Goal: Information Seeking & Learning: Learn about a topic

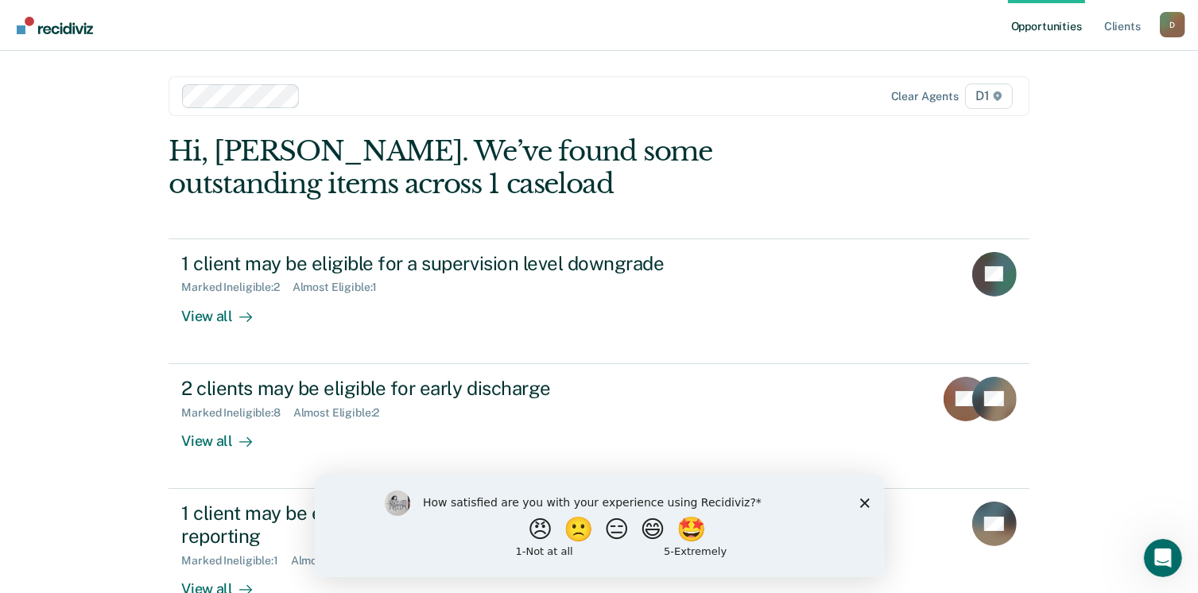
click at [862, 504] on polygon "Close survey" at bounding box center [864, 503] width 10 height 10
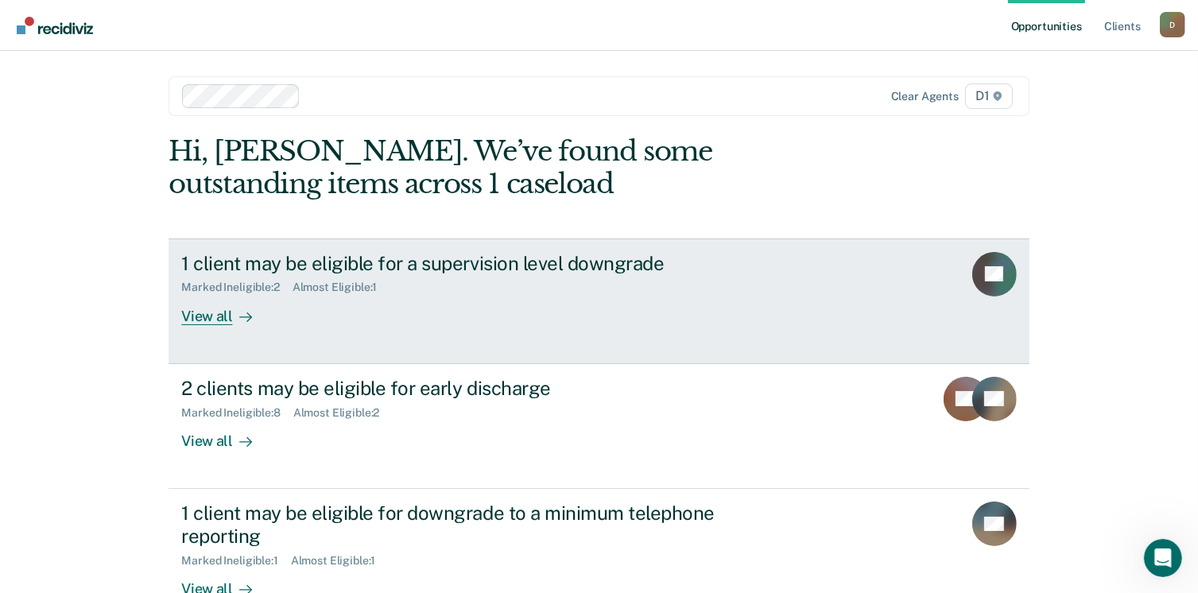
click at [331, 308] on div "1 client may be eligible for a supervision level downgrade Marked Ineligible : …" at bounding box center [479, 288] width 596 height 73
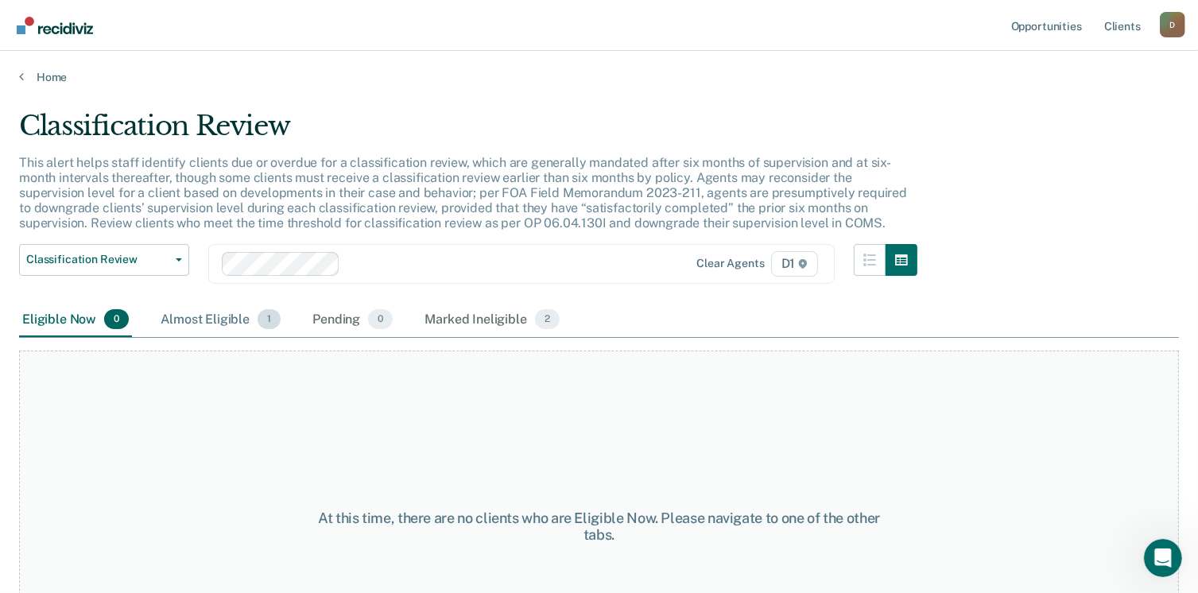
click at [242, 321] on div "Almost Eligible 1" at bounding box center [220, 320] width 126 height 35
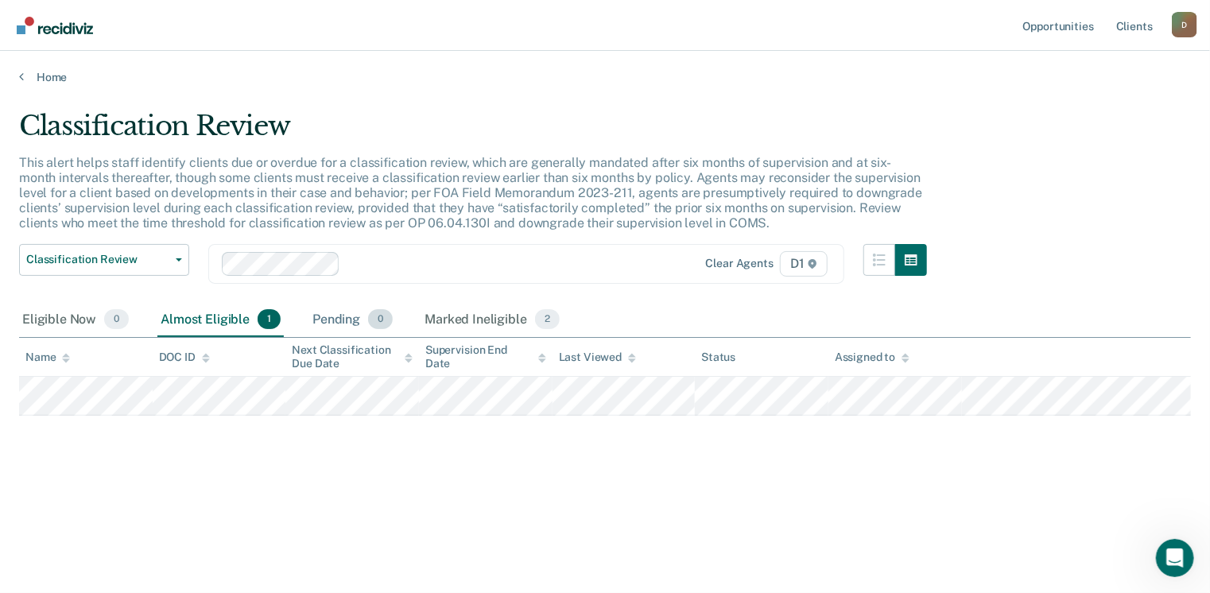
click at [309, 322] on div "Pending 0" at bounding box center [352, 320] width 87 height 35
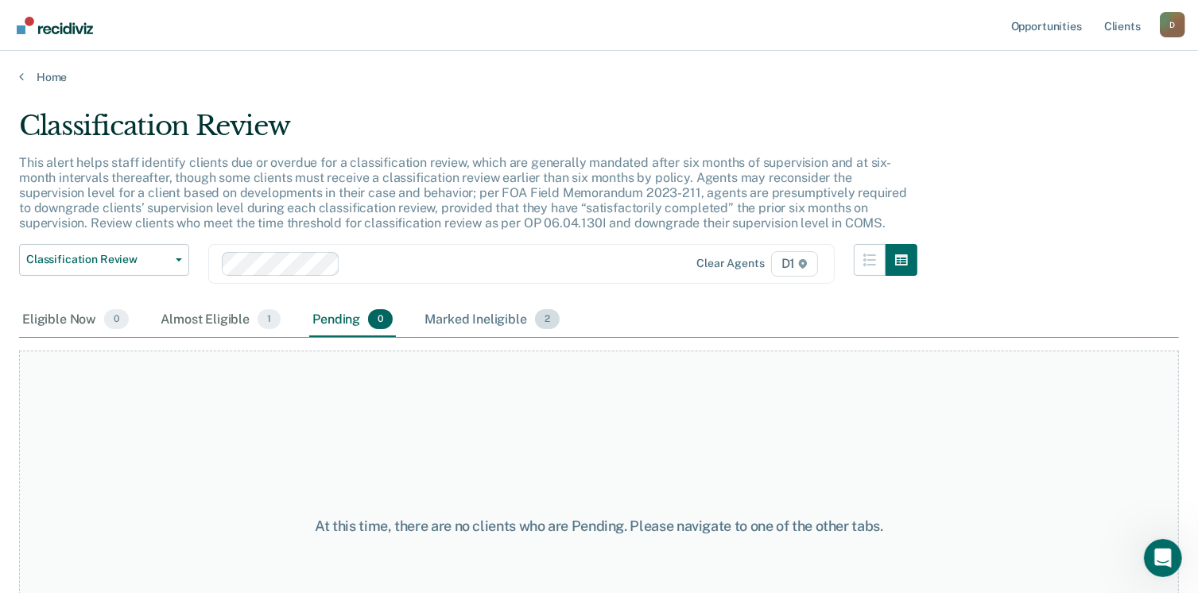
click at [476, 326] on div "Marked Ineligible 2" at bounding box center [491, 320] width 141 height 35
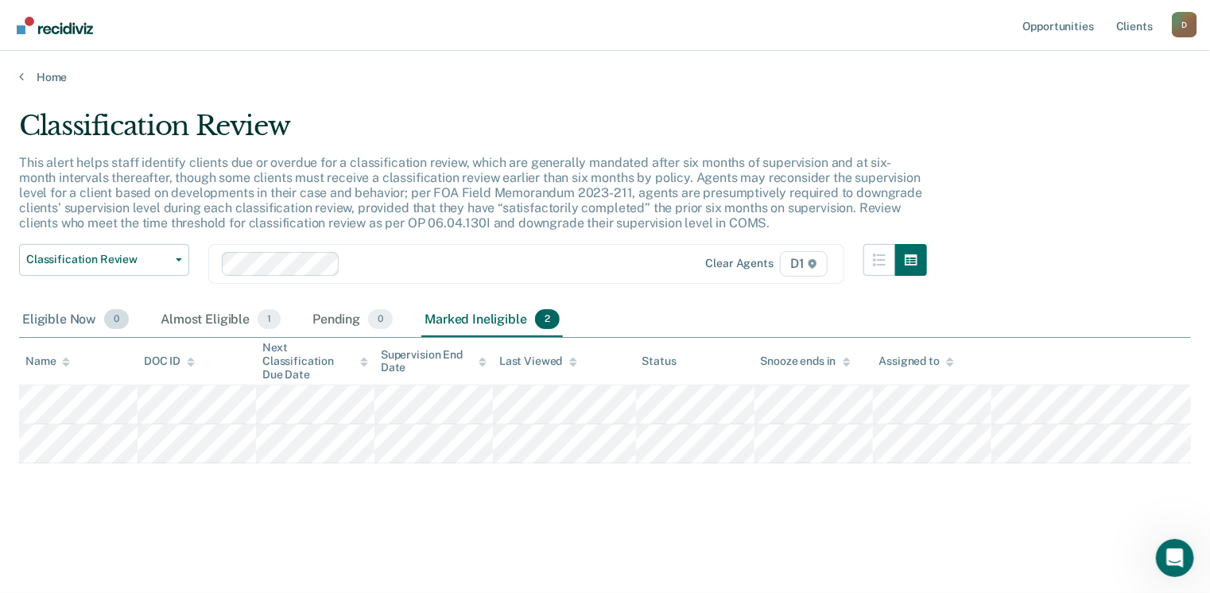
click at [64, 328] on div "Eligible Now 0" at bounding box center [75, 320] width 113 height 35
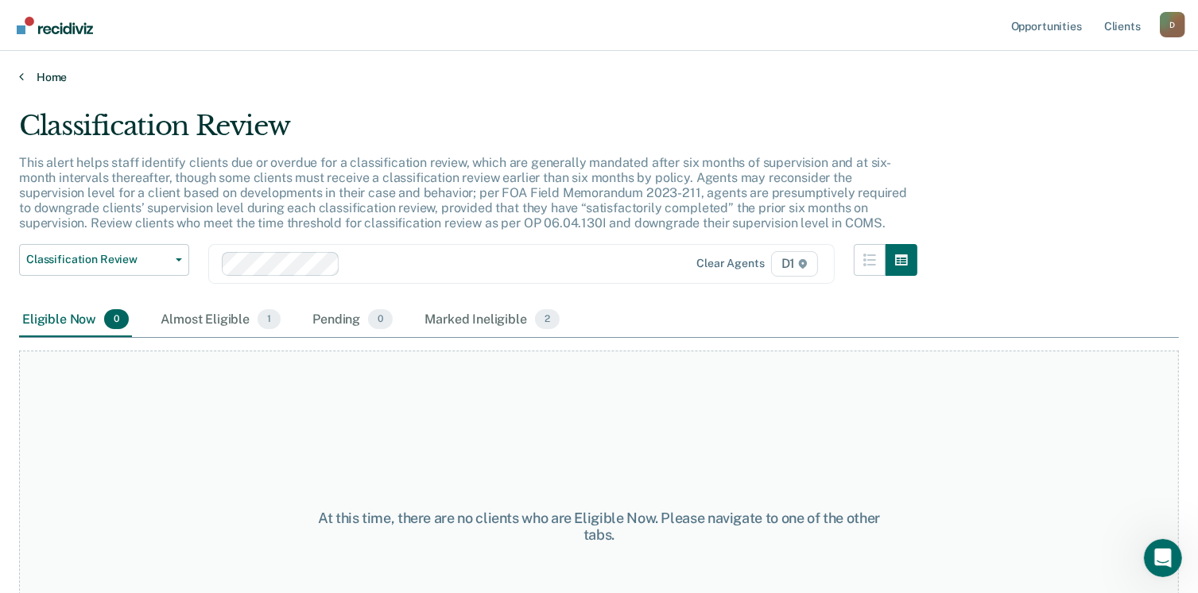
click at [67, 80] on link "Home" at bounding box center [599, 77] width 1160 height 14
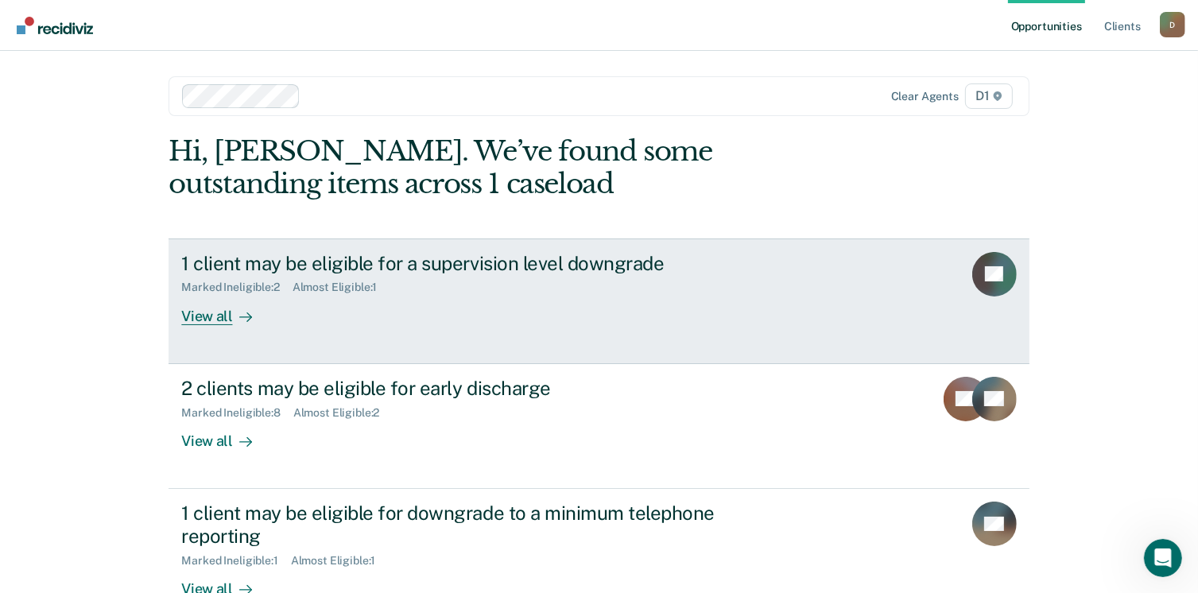
click at [216, 312] on div "View all" at bounding box center [225, 309] width 89 height 31
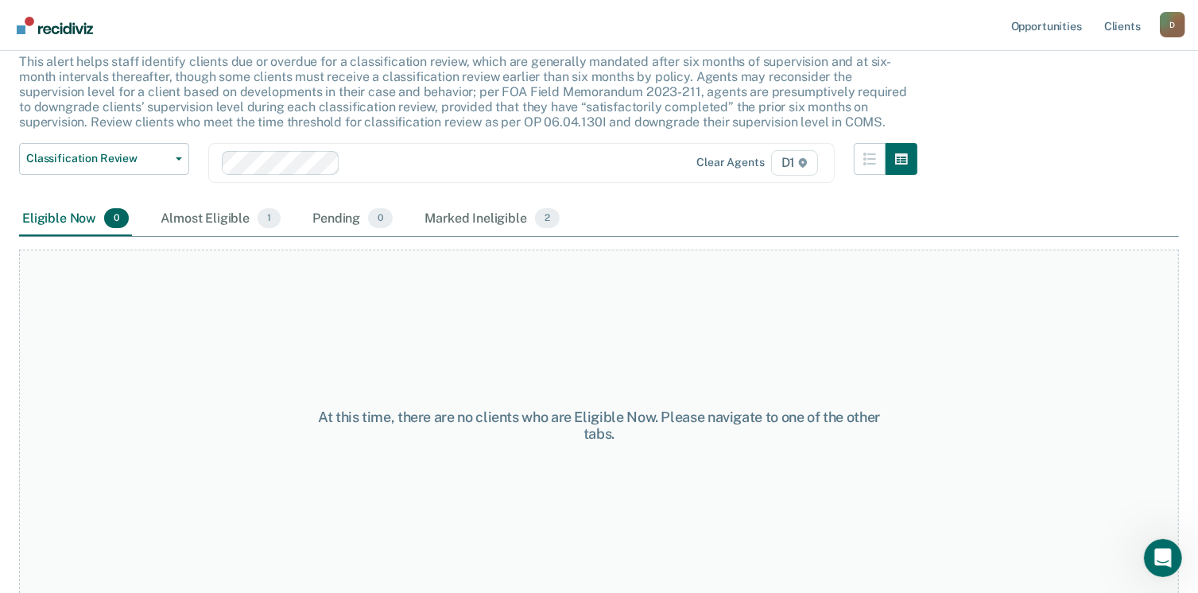
scroll to position [107, 0]
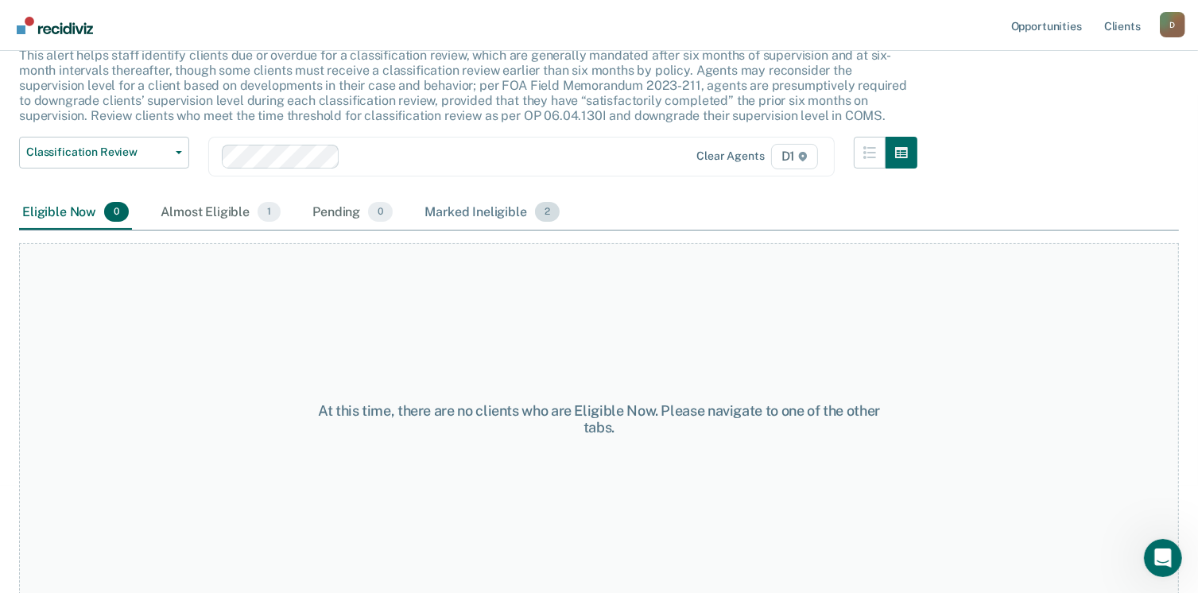
click at [505, 212] on div "Marked Ineligible 2" at bounding box center [491, 213] width 141 height 35
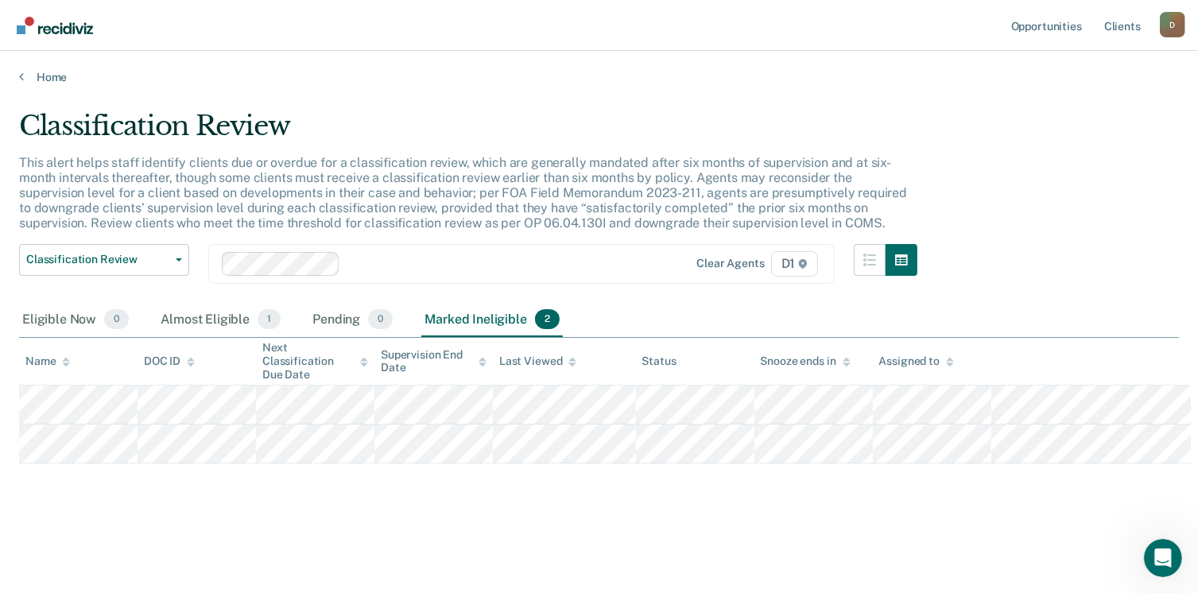
scroll to position [0, 0]
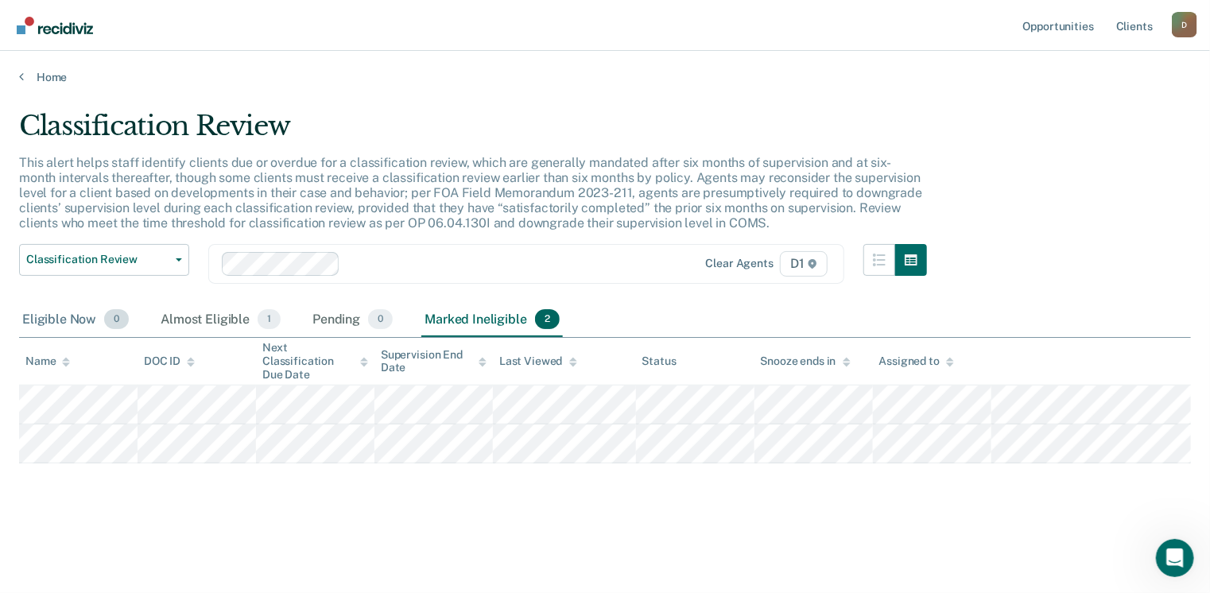
click at [61, 319] on div "Eligible Now 0" at bounding box center [75, 320] width 113 height 35
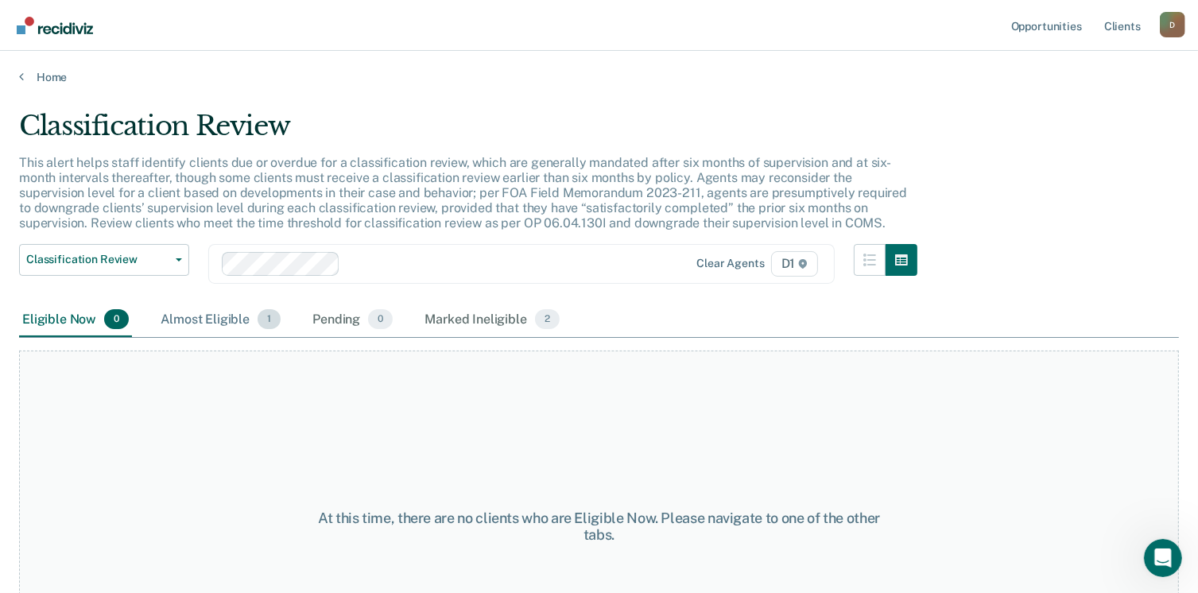
click at [196, 329] on div "Almost Eligible 1" at bounding box center [220, 320] width 126 height 35
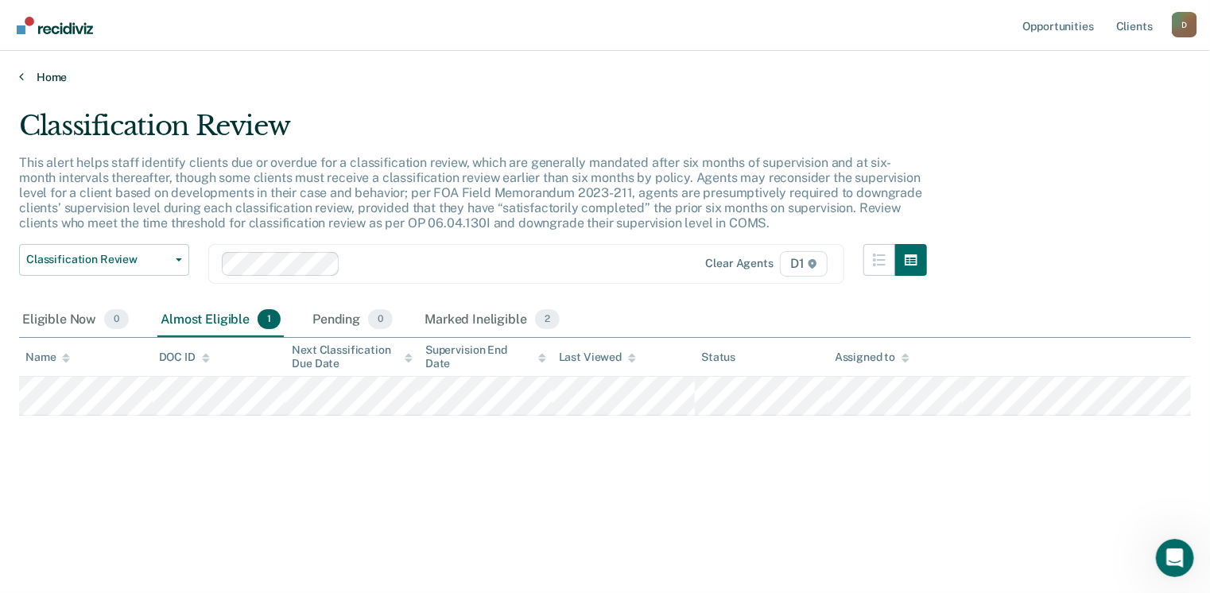
click at [41, 75] on link "Home" at bounding box center [604, 77] width 1171 height 14
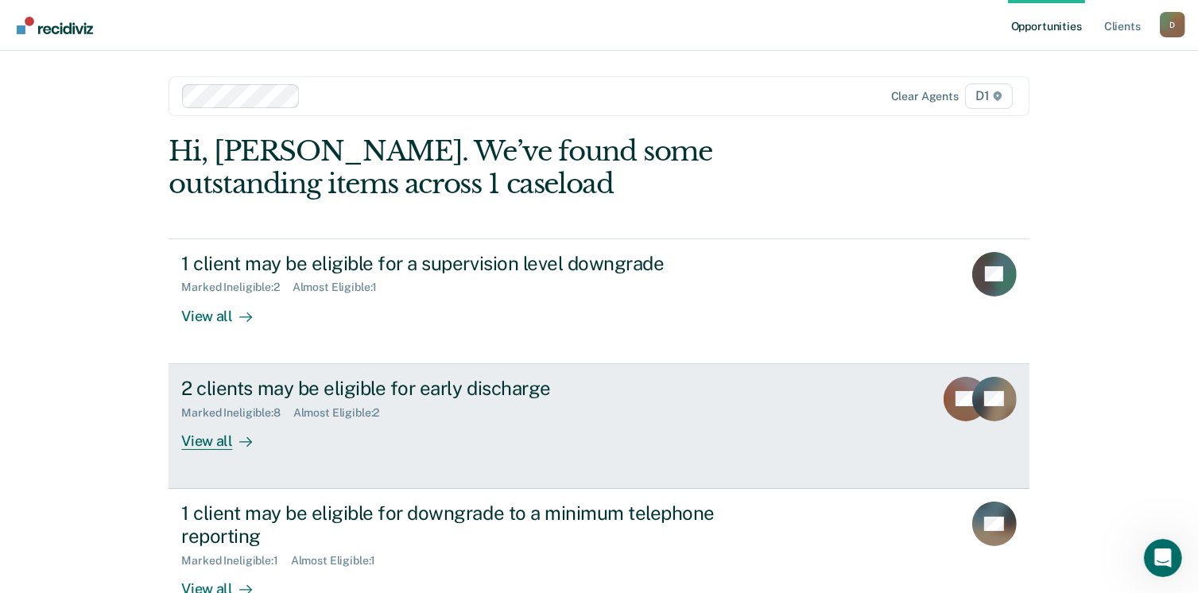
click at [233, 443] on div at bounding box center [242, 441] width 19 height 18
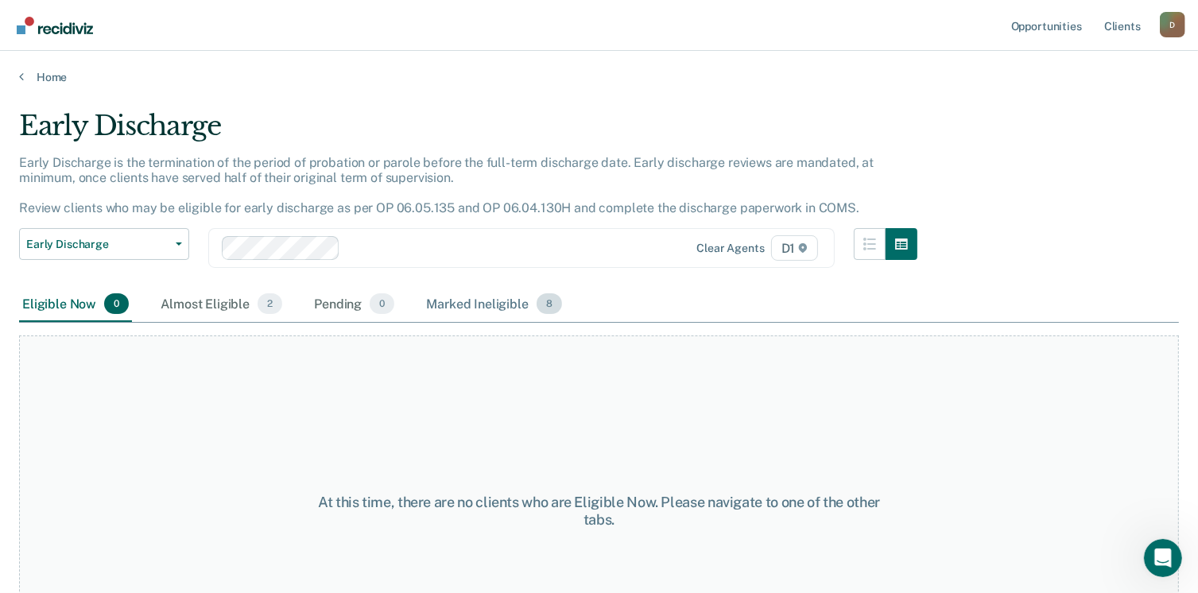
click at [504, 308] on div "Marked Ineligible 8" at bounding box center [494, 304] width 142 height 35
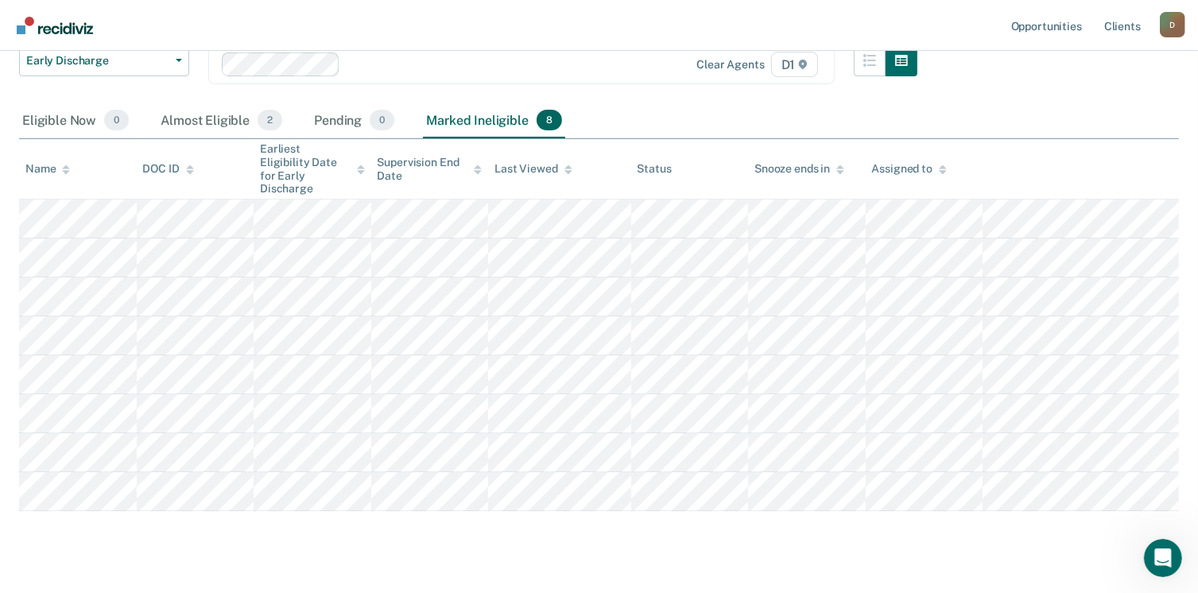
scroll to position [200, 0]
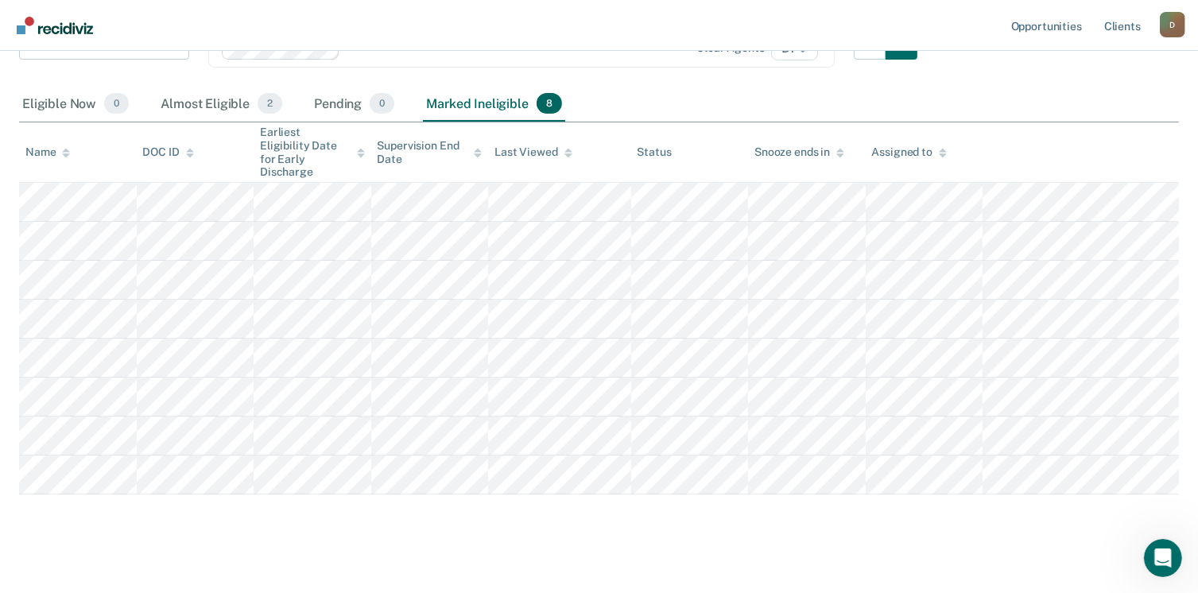
drag, startPoint x: 349, startPoint y: 110, endPoint x: 174, endPoint y: 114, distance: 174.9
click at [343, 110] on div "Pending 0" at bounding box center [354, 104] width 87 height 35
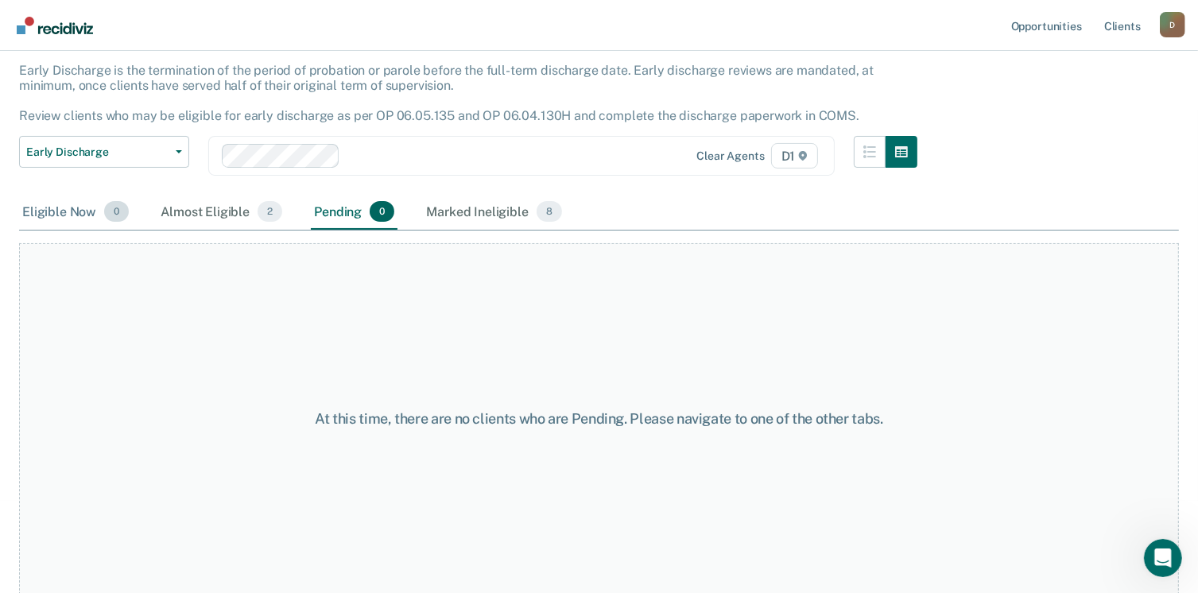
click at [59, 215] on div "Eligible Now 0" at bounding box center [75, 212] width 113 height 35
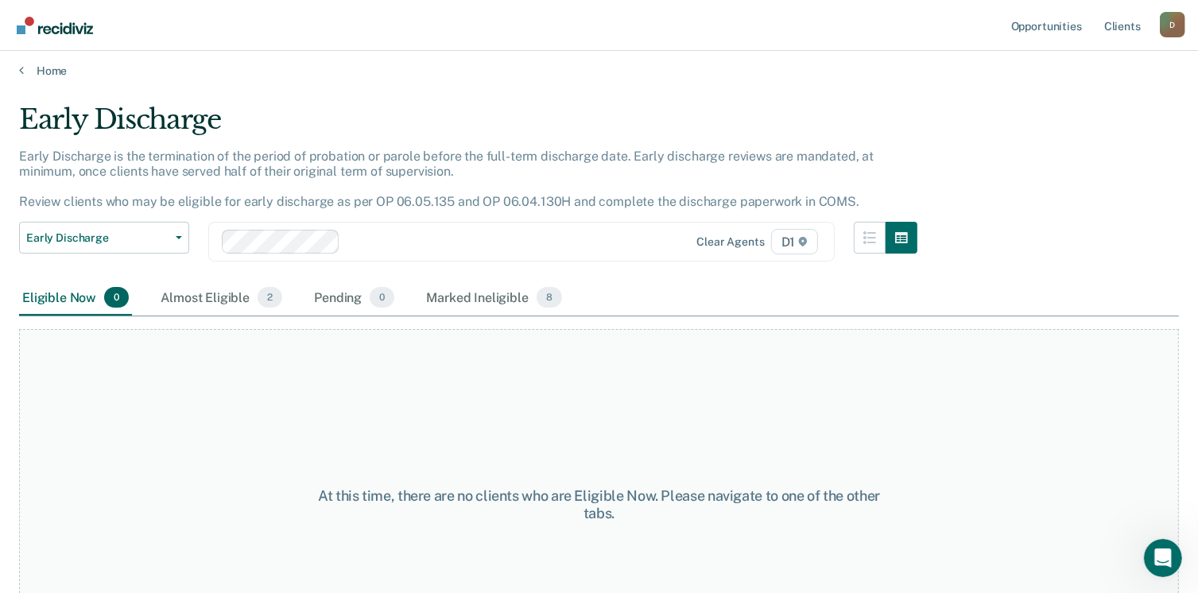
scroll to position [0, 0]
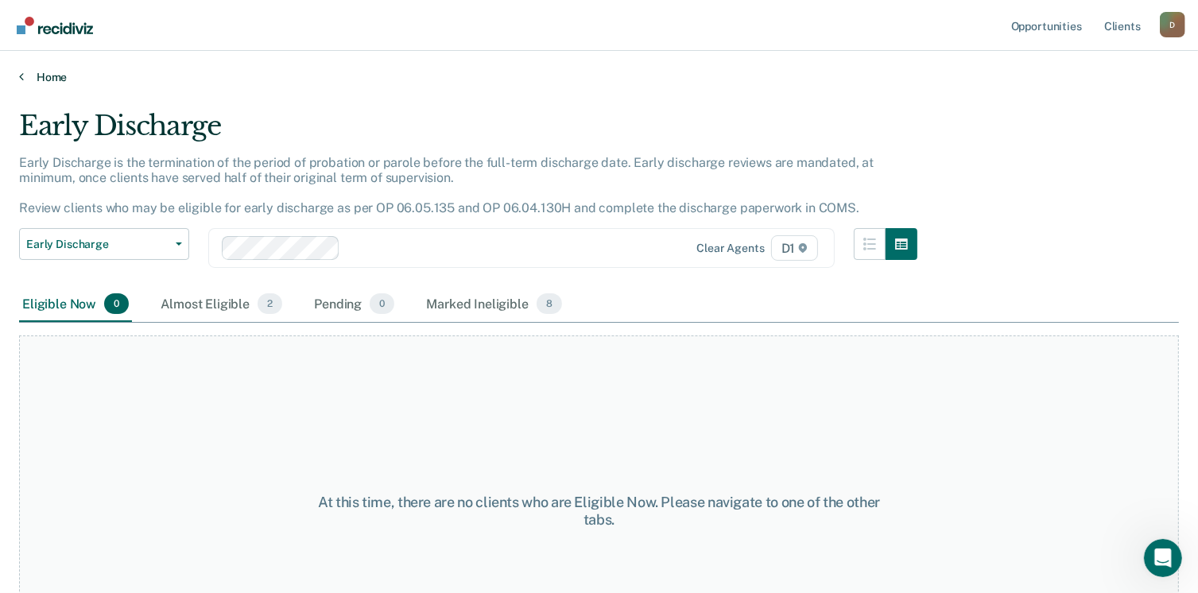
click at [64, 76] on link "Home" at bounding box center [599, 77] width 1160 height 14
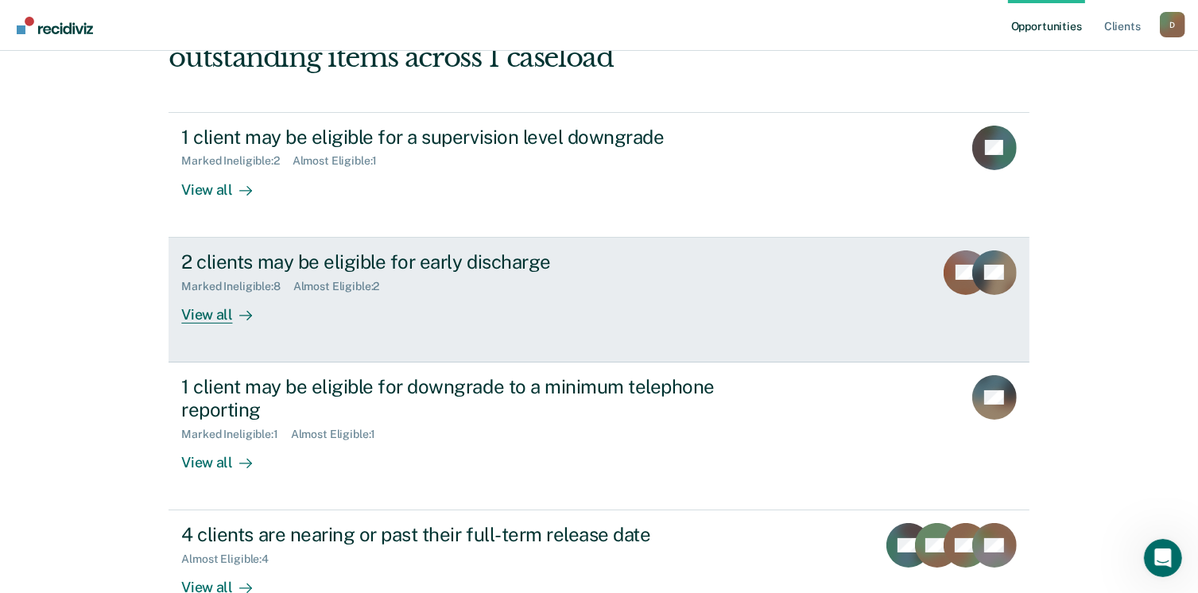
scroll to position [159, 0]
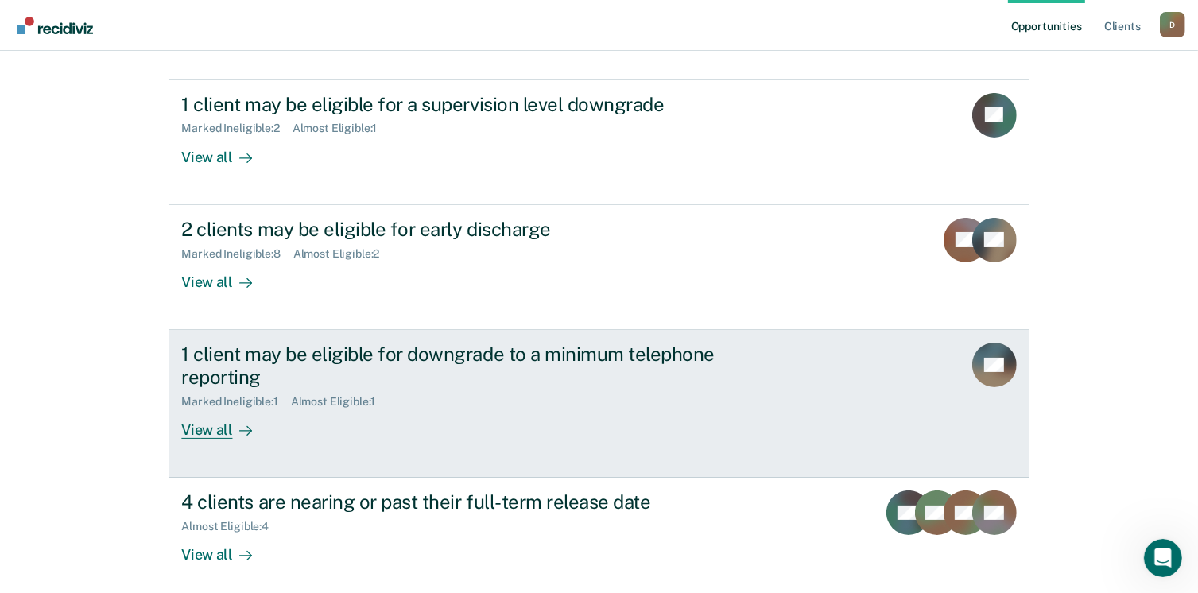
click at [527, 361] on div "1 client may be eligible for downgrade to a minimum telephone reporting" at bounding box center [460, 366] width 558 height 46
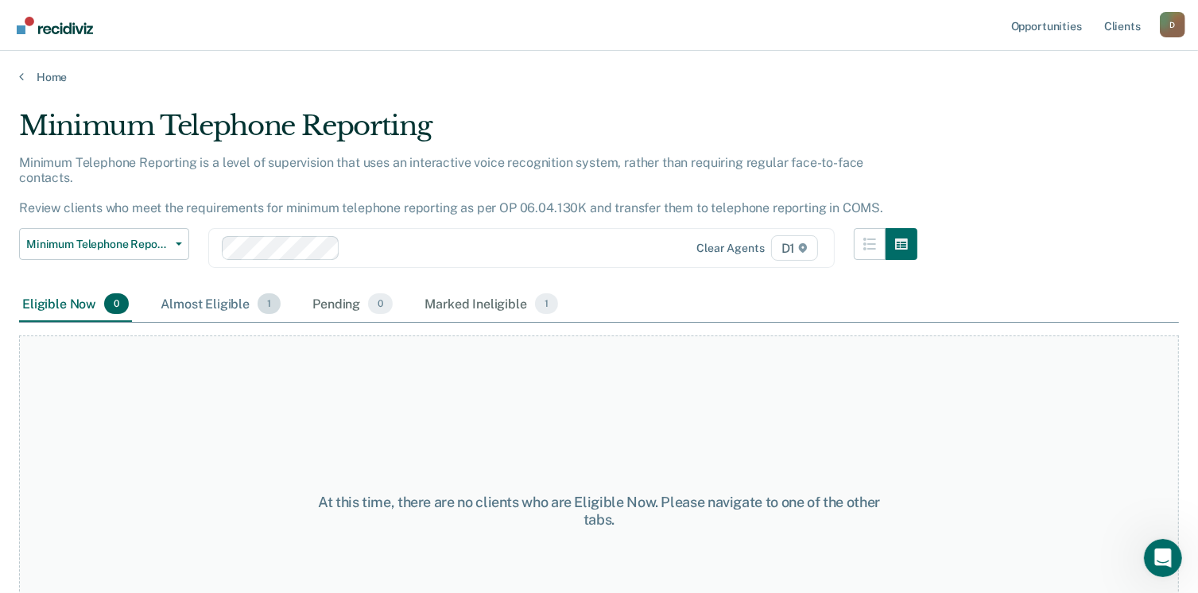
click at [189, 290] on div "Almost Eligible 1" at bounding box center [220, 304] width 126 height 35
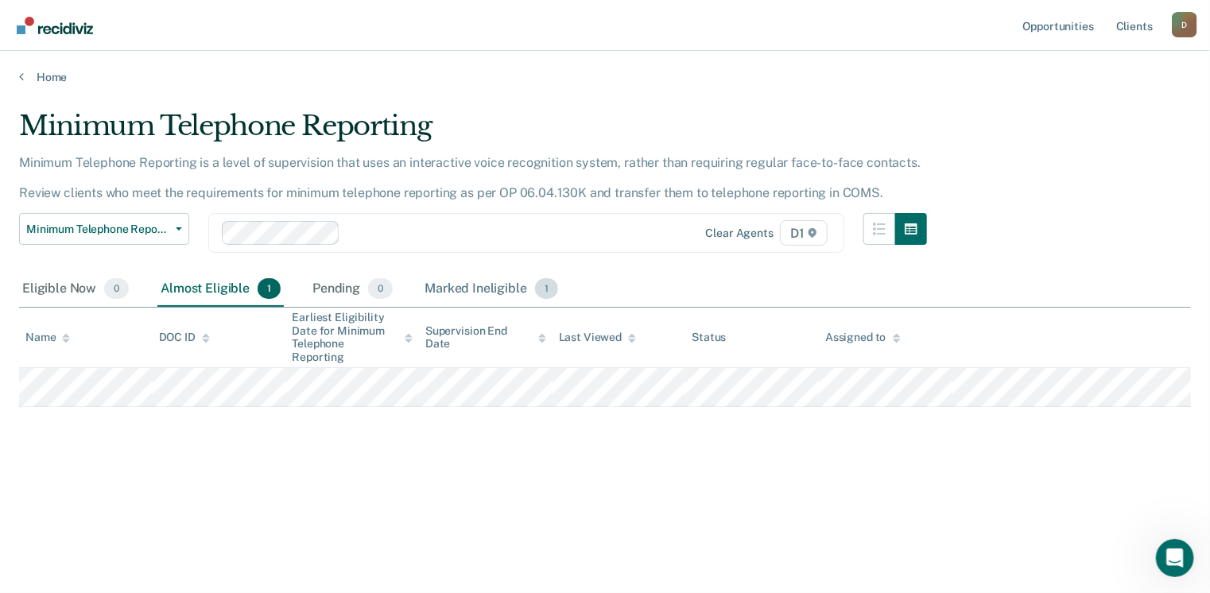
click at [463, 274] on div "Marked Ineligible 1" at bounding box center [491, 289] width 140 height 35
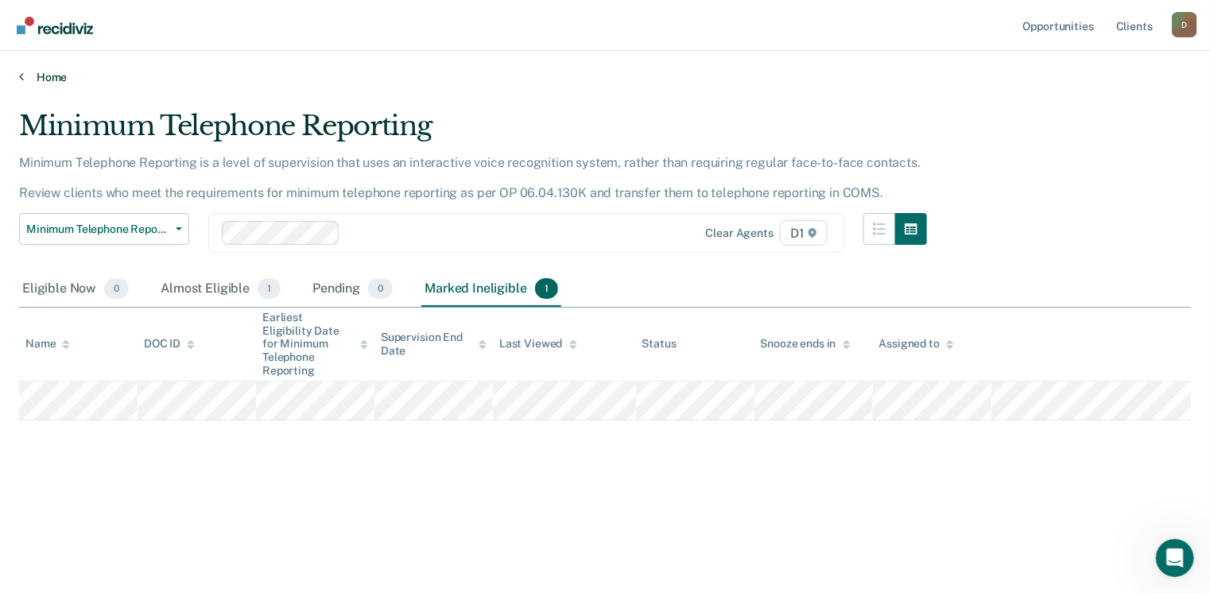
click at [31, 82] on link "Home" at bounding box center [604, 77] width 1171 height 14
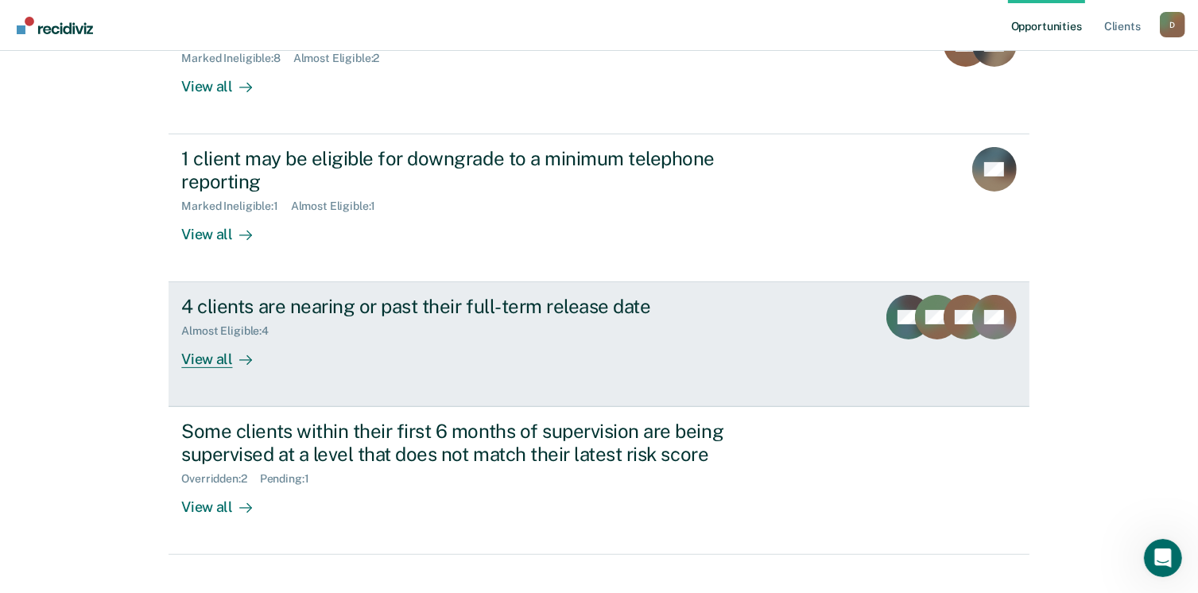
scroll to position [378, 0]
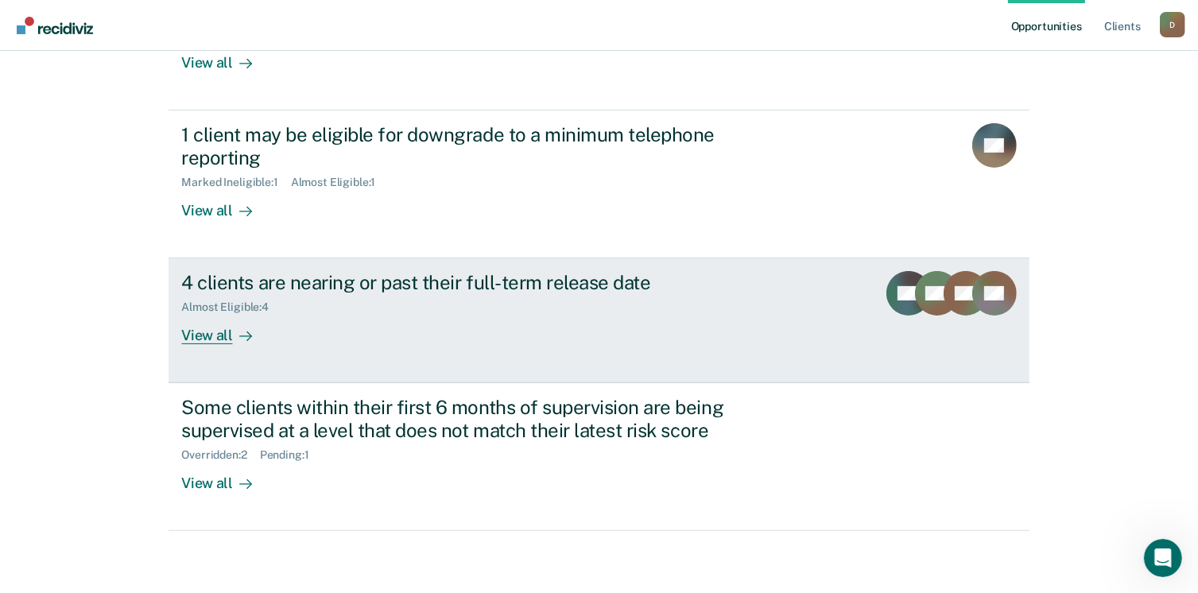
click at [219, 341] on div "View all" at bounding box center [225, 329] width 89 height 31
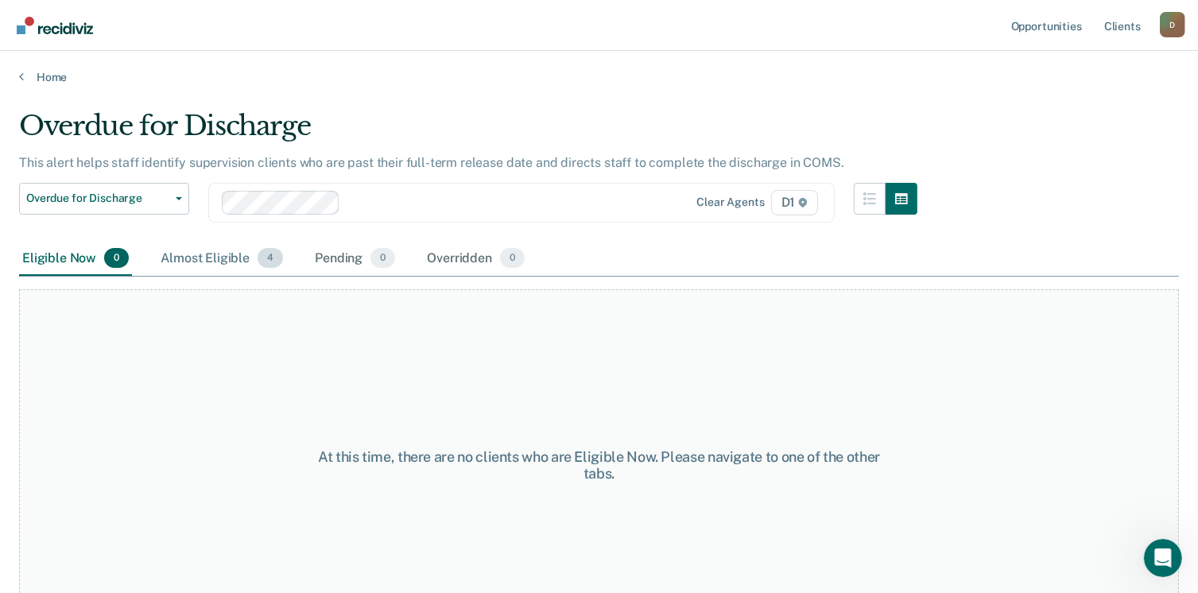
click at [203, 261] on div "Almost Eligible 4" at bounding box center [221, 259] width 129 height 35
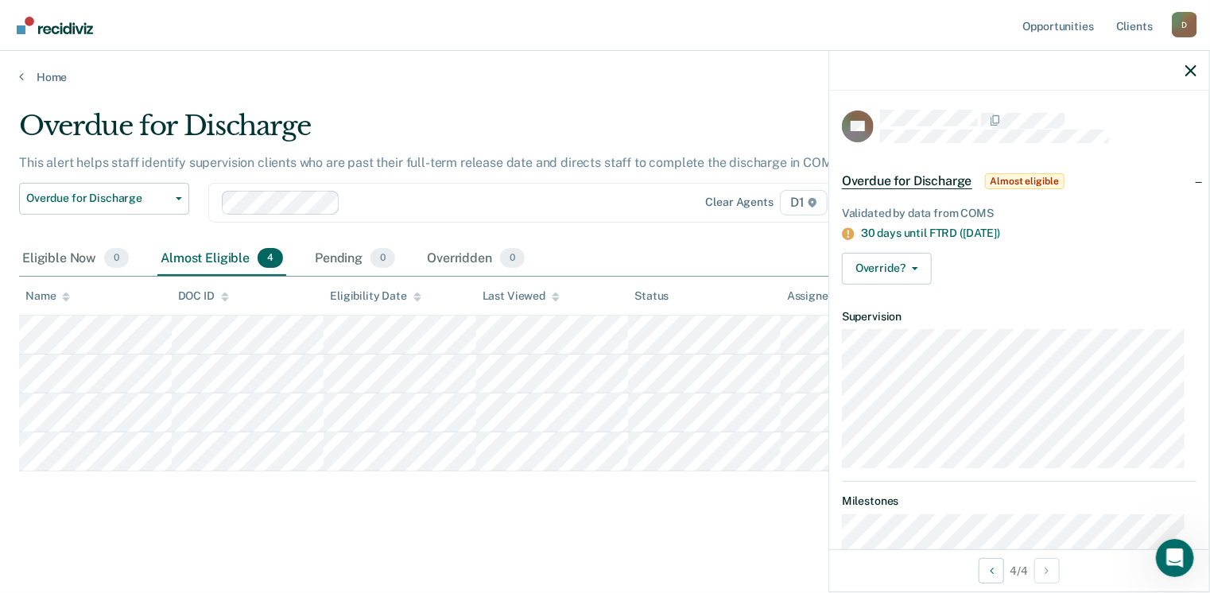
click at [1187, 78] on div at bounding box center [1019, 71] width 380 height 40
click at [1193, 71] on icon "button" at bounding box center [1190, 70] width 11 height 11
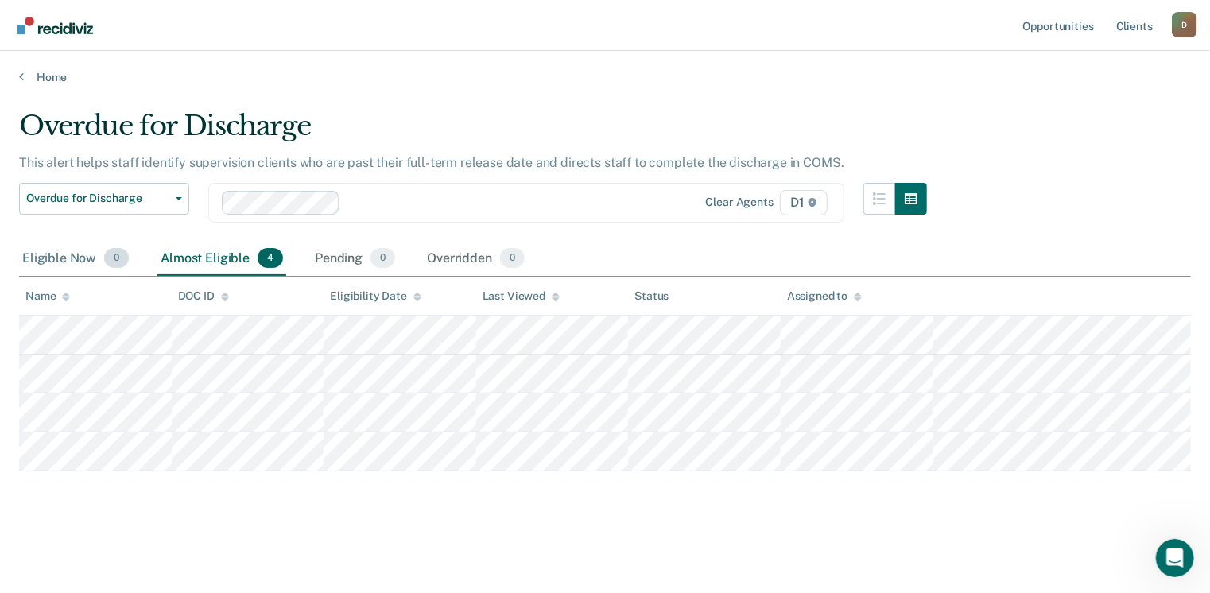
click at [72, 255] on div "Eligible Now 0" at bounding box center [75, 259] width 113 height 35
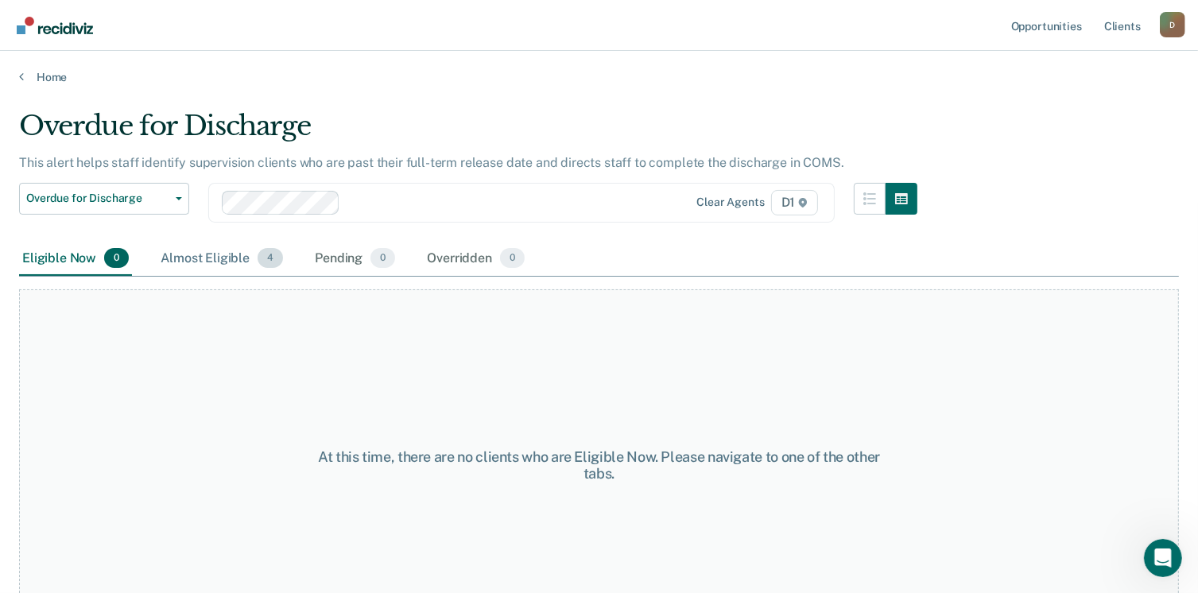
click at [157, 258] on div "Almost Eligible 4" at bounding box center [221, 259] width 129 height 35
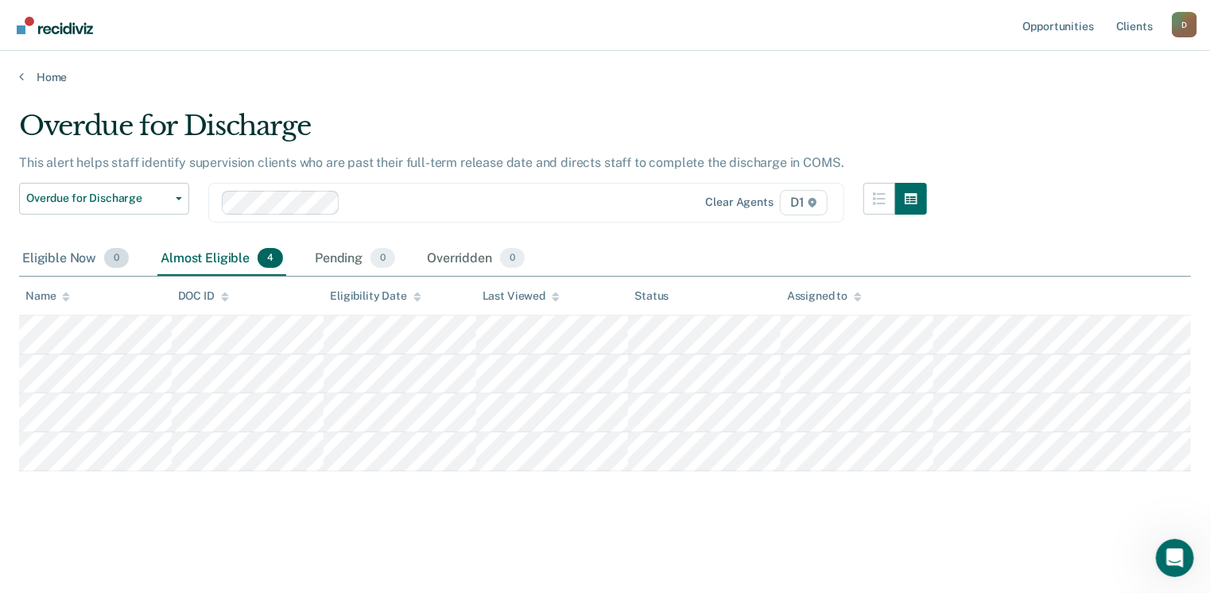
click at [83, 267] on div "Eligible Now 0" at bounding box center [75, 259] width 113 height 35
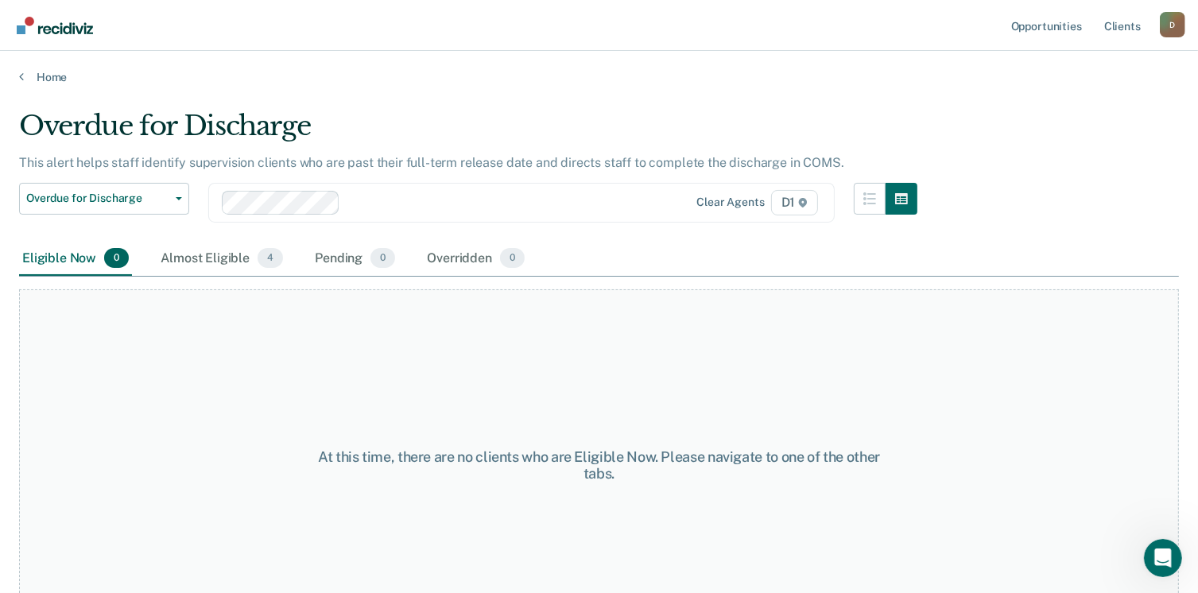
click at [37, 89] on main "Overdue for Discharge This alert helps staff identify supervision clients who a…" at bounding box center [599, 336] width 1198 height 504
click at [50, 75] on link "Home" at bounding box center [599, 77] width 1160 height 14
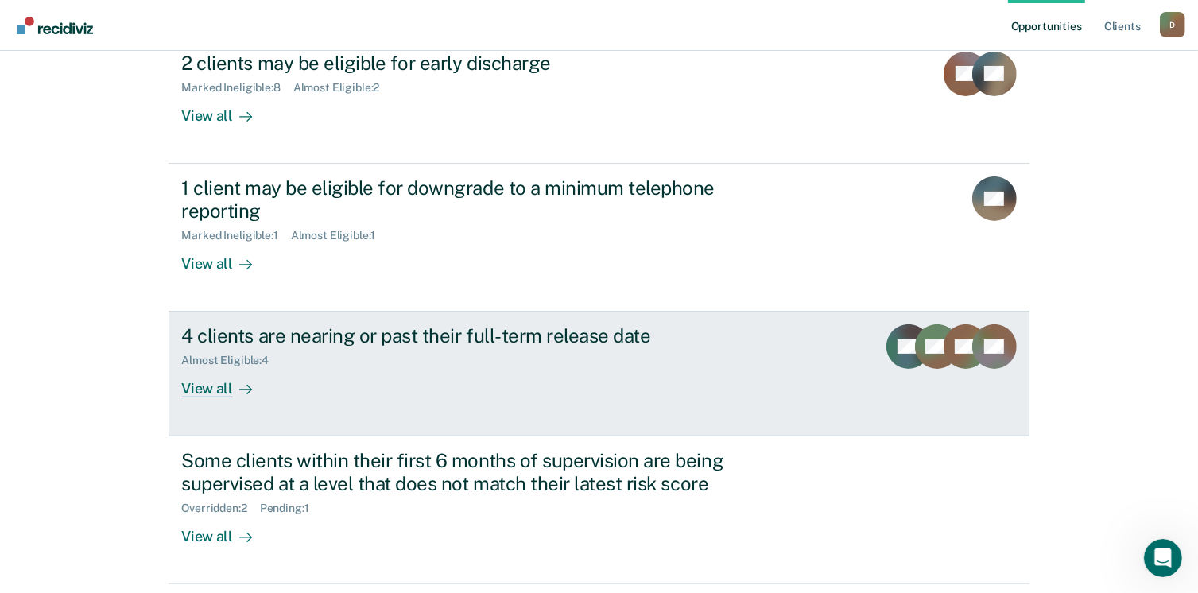
scroll to position [378, 0]
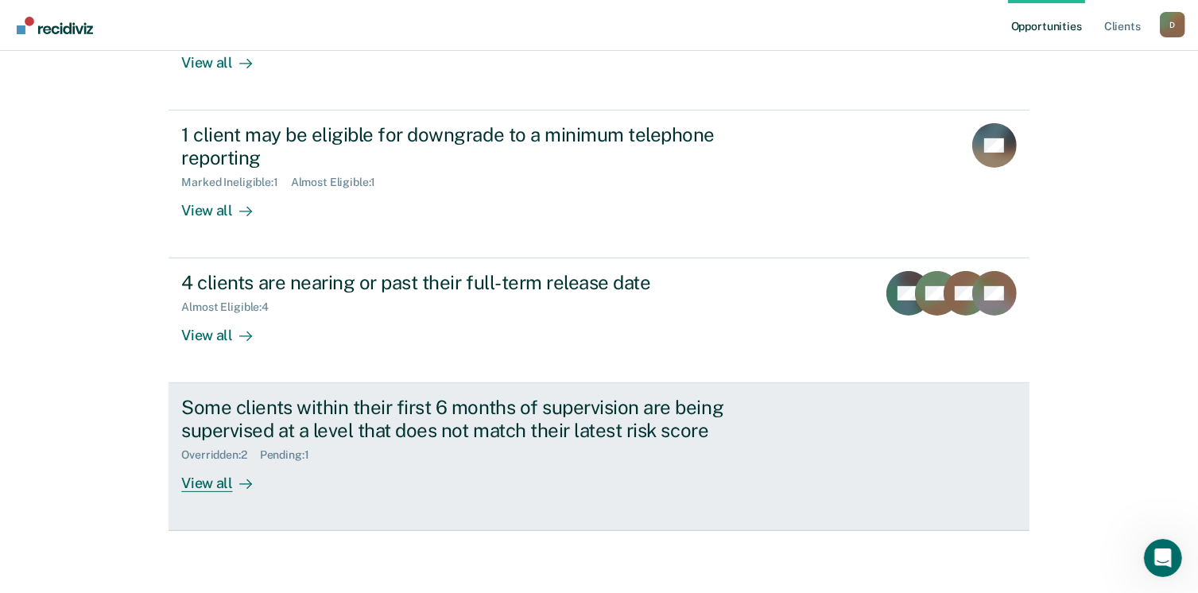
click at [233, 483] on div at bounding box center [242, 483] width 19 height 18
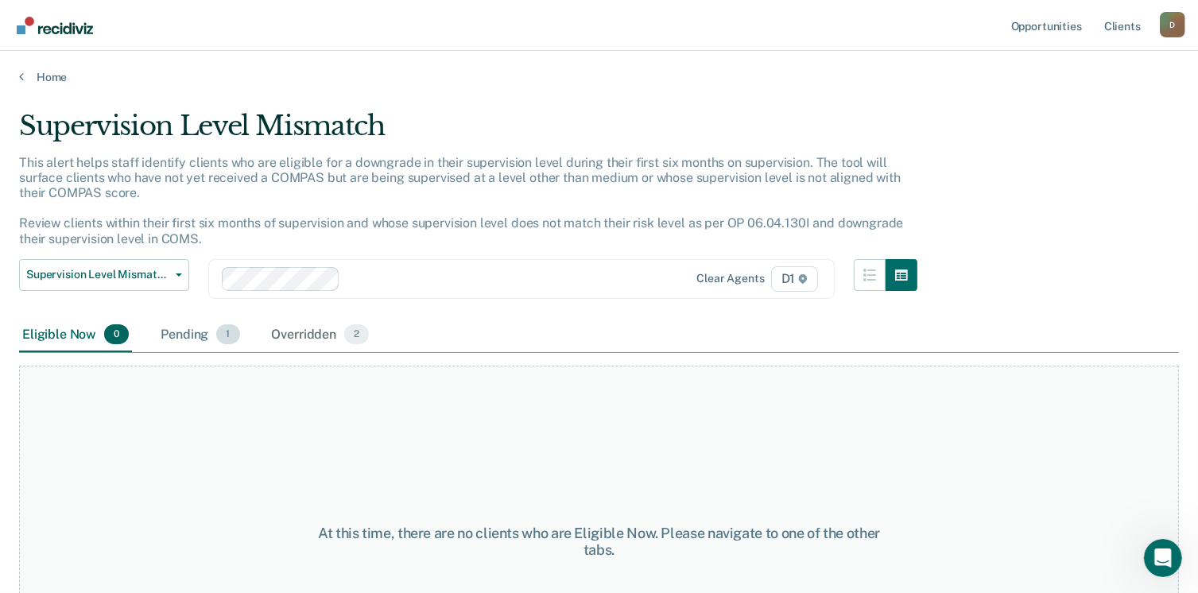
click at [162, 336] on div "Pending 1" at bounding box center [199, 335] width 85 height 35
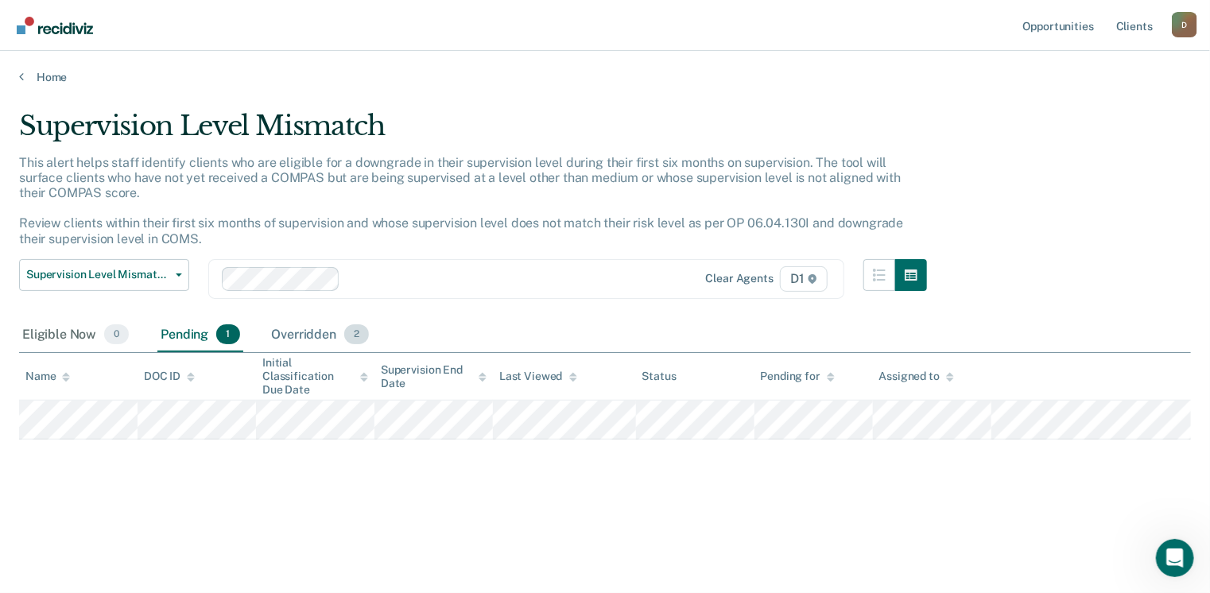
click at [292, 339] on div "Overridden 2" at bounding box center [321, 335] width 104 height 35
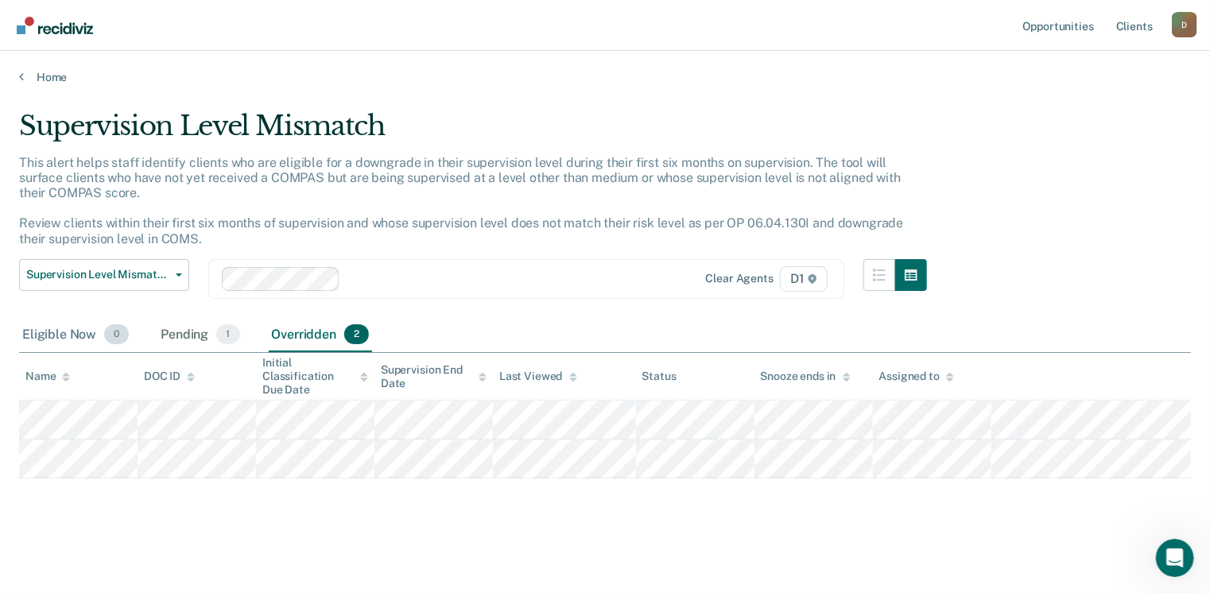
click at [45, 333] on div "Eligible Now 0" at bounding box center [75, 335] width 113 height 35
